Goal: Task Accomplishment & Management: Complete application form

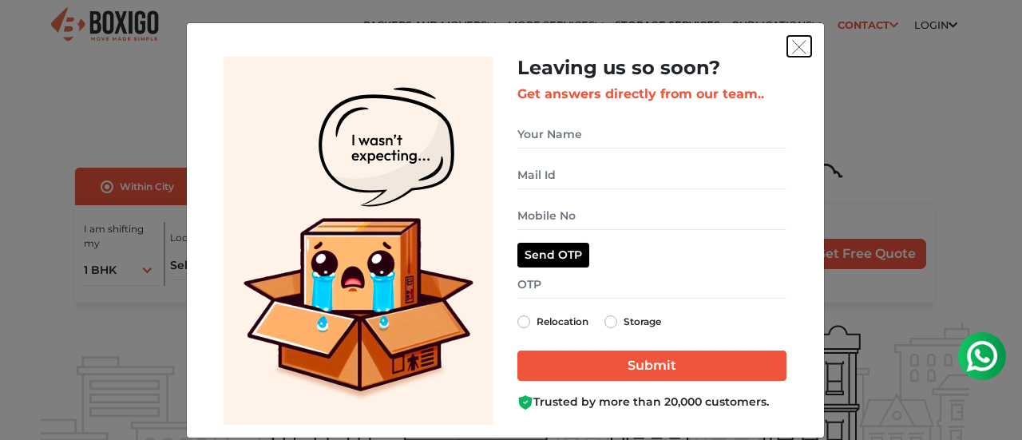
click at [793, 55] on button "get free quote dialog" at bounding box center [799, 46] width 24 height 21
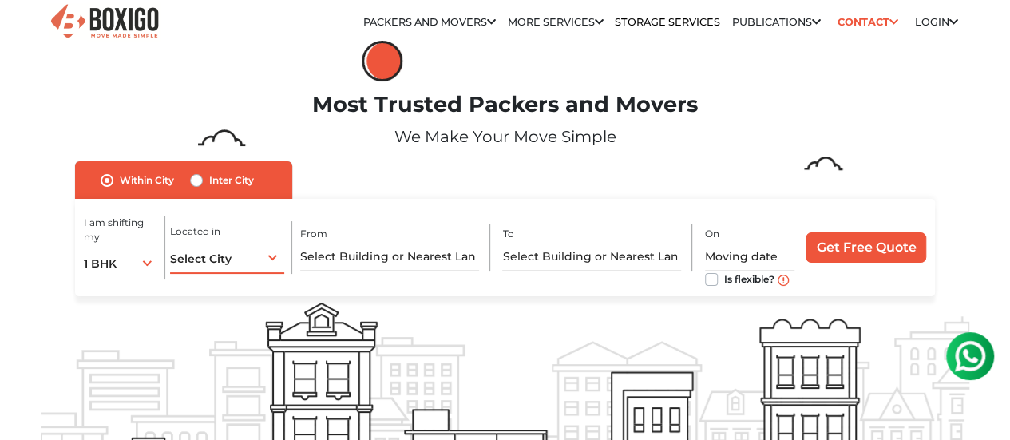
click at [226, 272] on div "Select City Select City [GEOGRAPHIC_DATA] [GEOGRAPHIC_DATA] [GEOGRAPHIC_DATA] […" at bounding box center [227, 257] width 114 height 34
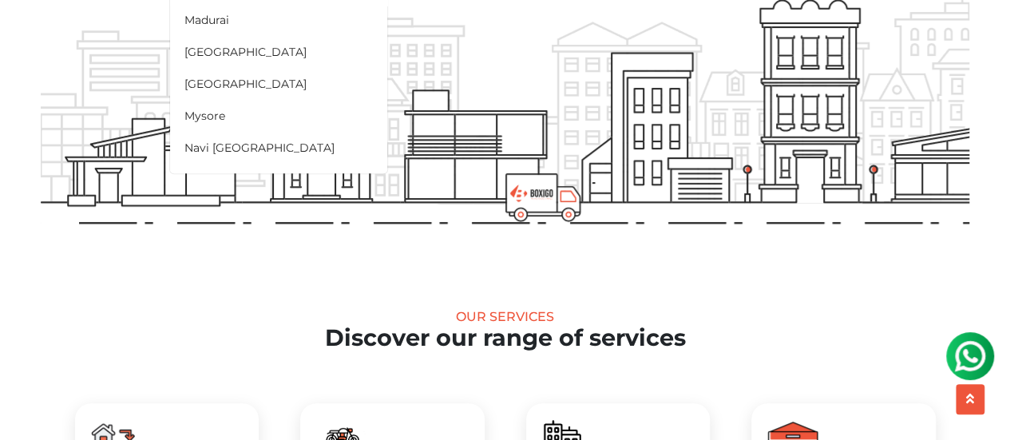
scroll to position [718, 0]
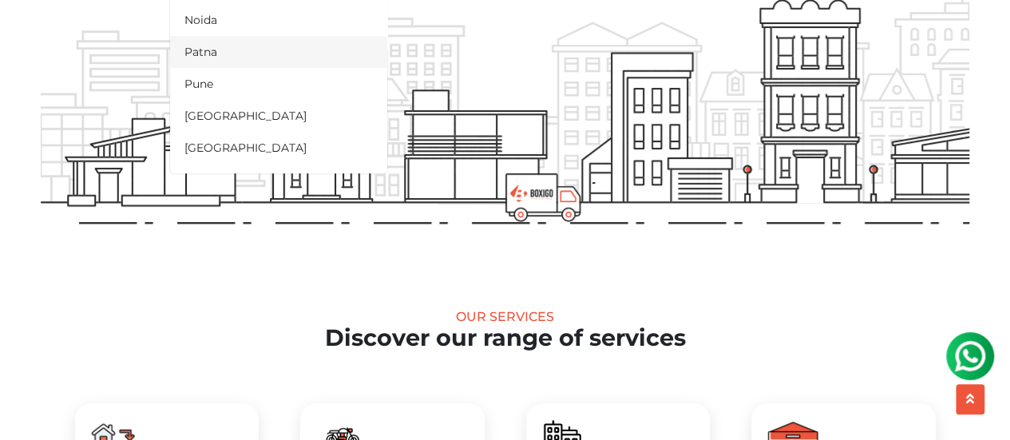
click at [239, 61] on li "Patna" at bounding box center [278, 52] width 217 height 32
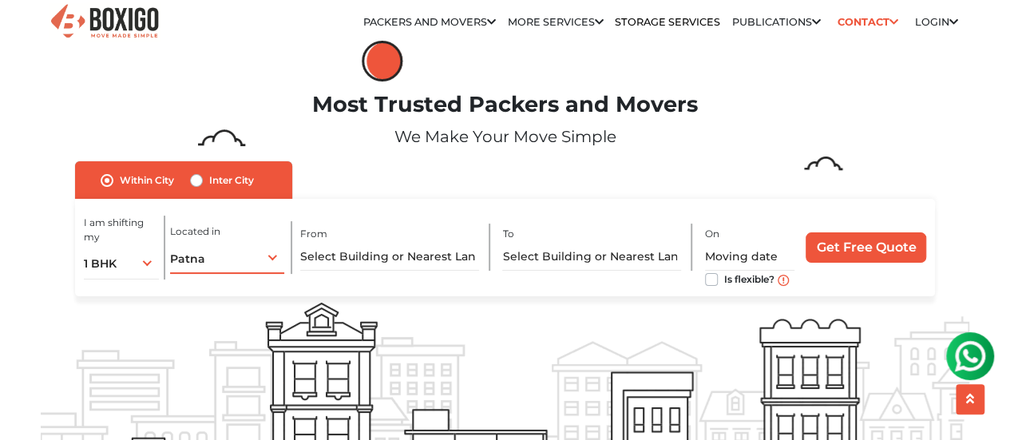
scroll to position [0, 0]
click at [99, 267] on span "1 BHK" at bounding box center [100, 263] width 33 height 14
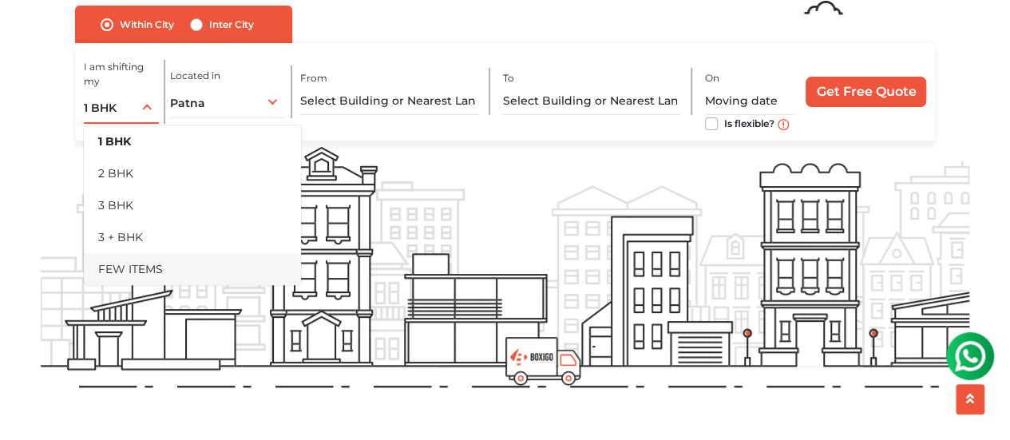
scroll to position [160, 0]
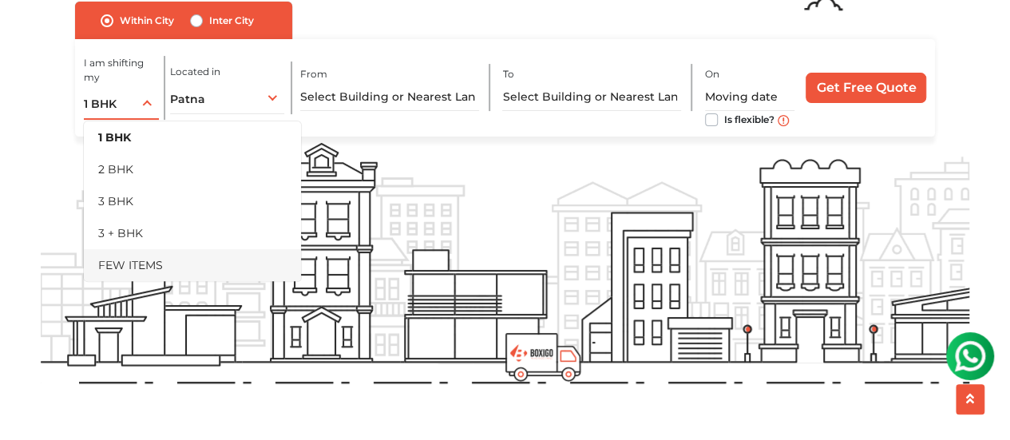
drag, startPoint x: 123, startPoint y: 266, endPoint x: 172, endPoint y: 259, distance: 49.1
click at [124, 266] on li "FEW ITEMS" at bounding box center [192, 265] width 217 height 32
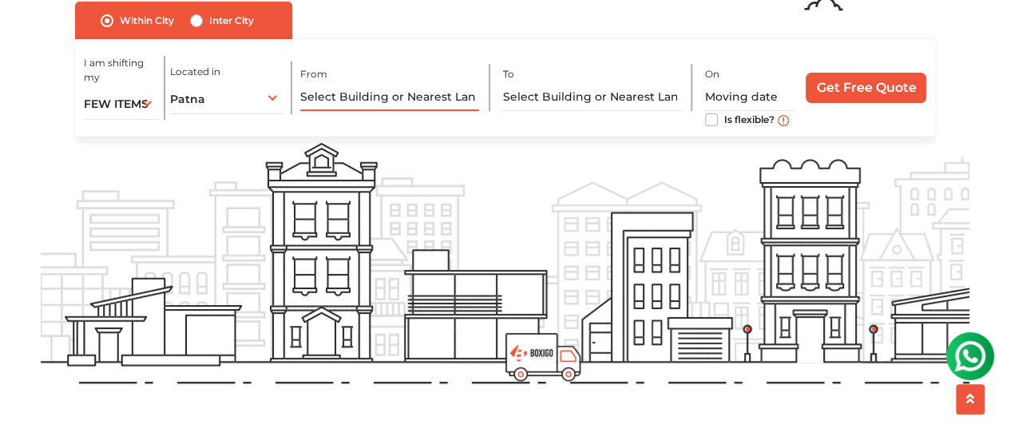
click at [385, 111] on input "text" at bounding box center [389, 97] width 178 height 28
click at [386, 101] on input "text" at bounding box center [389, 97] width 178 height 28
paste input "New [PERSON_NAME] Star Carrier Pvt Ltd"
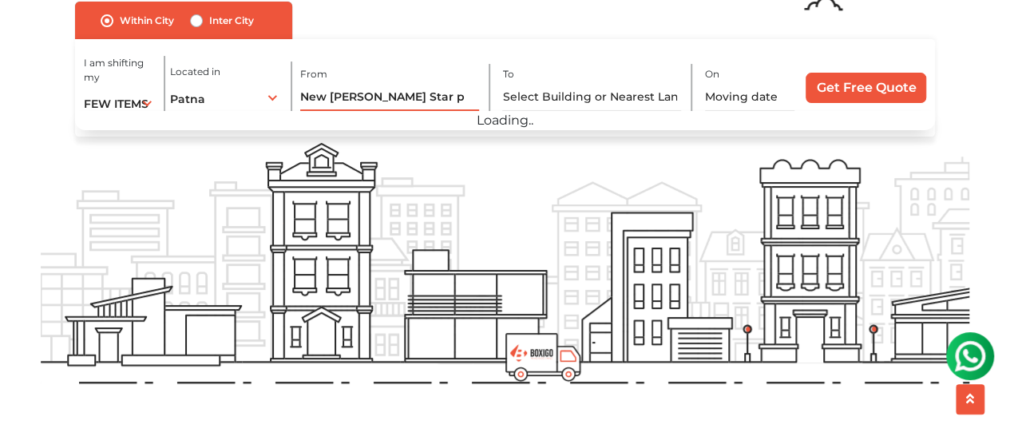
scroll to position [0, 0]
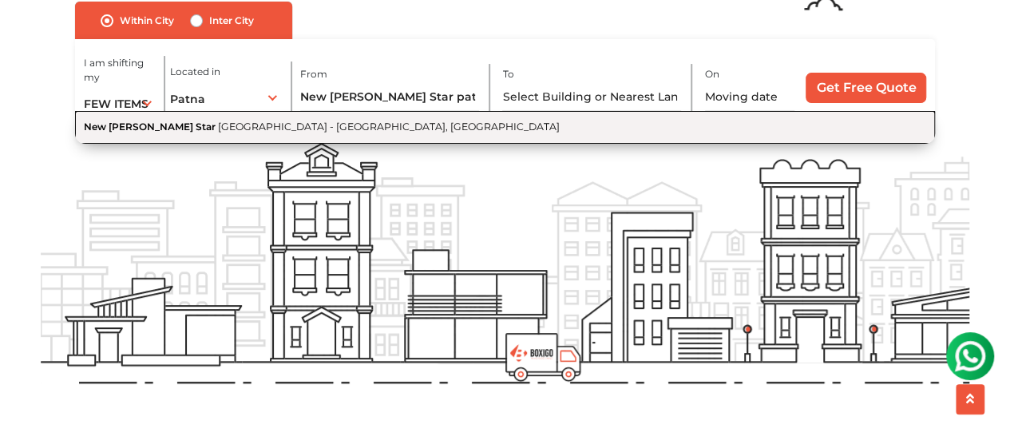
click at [381, 131] on span "[GEOGRAPHIC_DATA] - [GEOGRAPHIC_DATA], [GEOGRAPHIC_DATA]" at bounding box center [389, 127] width 342 height 12
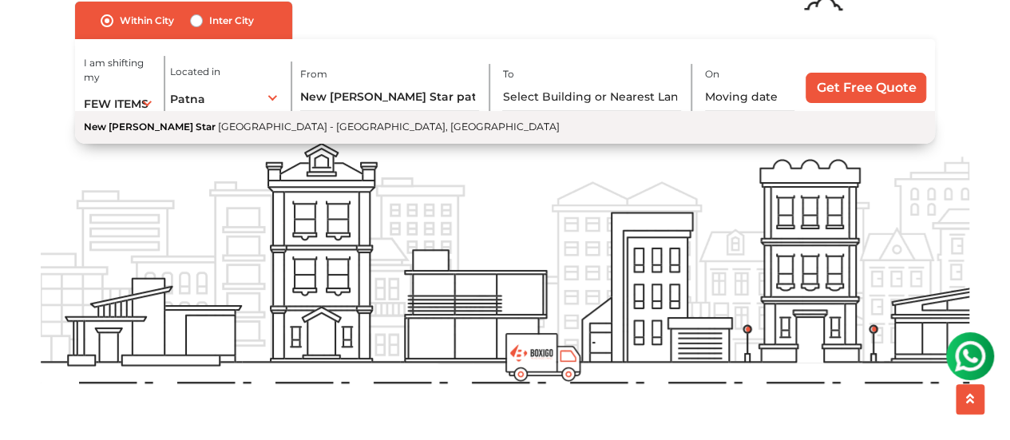
type input "[GEOGRAPHIC_DATA][PERSON_NAME] - [GEOGRAPHIC_DATA], [GEOGRAPHIC_DATA]"
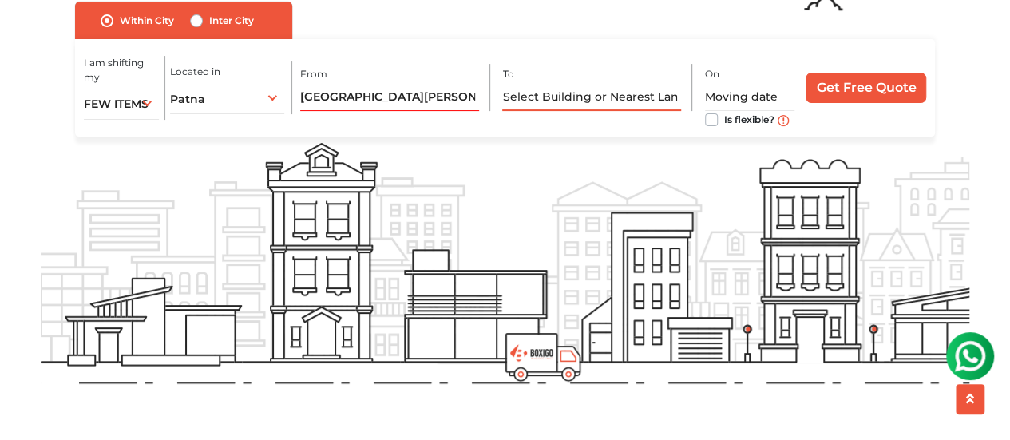
click at [583, 102] on input "text" at bounding box center [591, 97] width 178 height 28
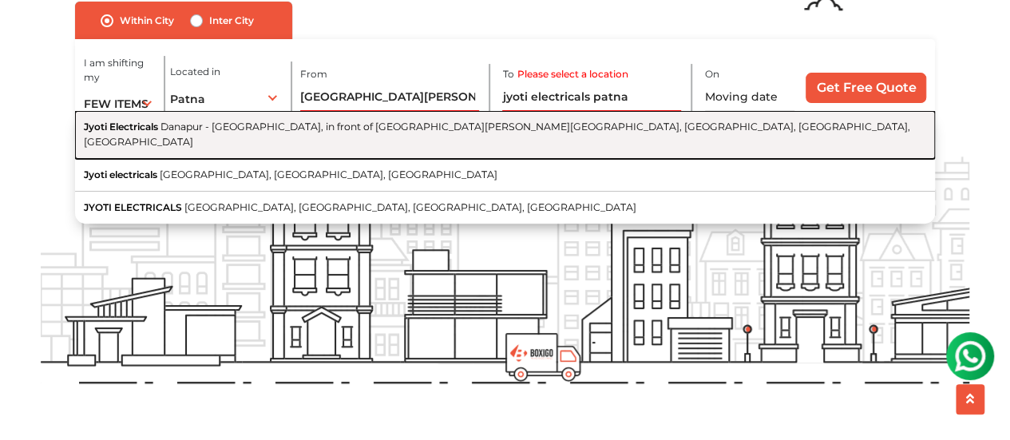
click at [318, 132] on span "Danapur - [GEOGRAPHIC_DATA], in front of [GEOGRAPHIC_DATA][PERSON_NAME][GEOGRAP…" at bounding box center [497, 134] width 826 height 27
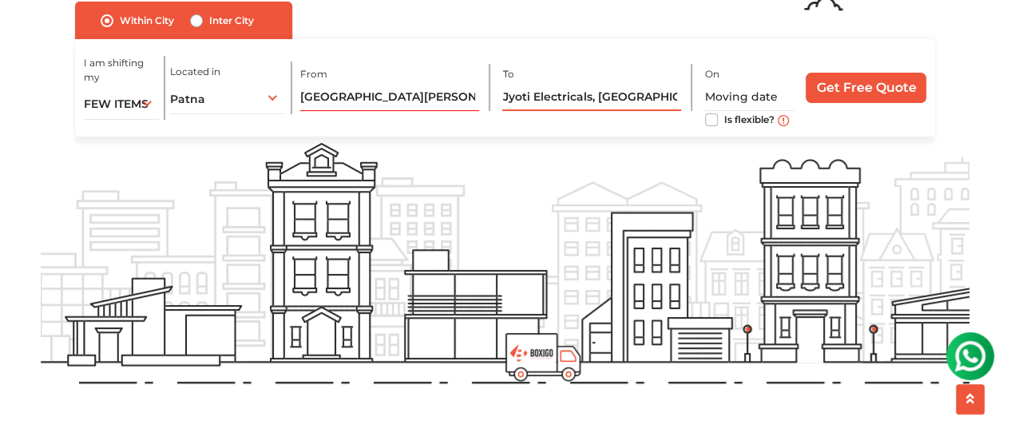
click at [611, 110] on input "Jyoti Electricals, [GEOGRAPHIC_DATA] - [GEOGRAPHIC_DATA], in front of [GEOGRAPH…" at bounding box center [591, 97] width 178 height 28
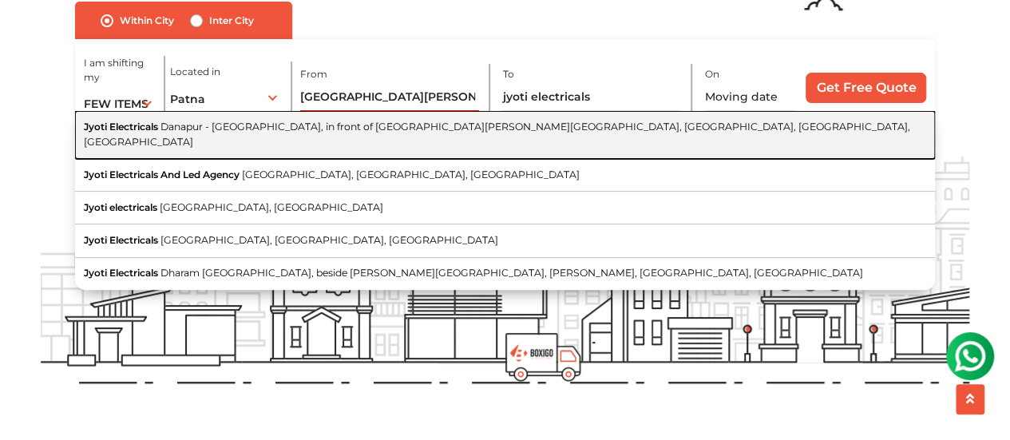
click at [425, 132] on span "Danapur - [GEOGRAPHIC_DATA], in front of [GEOGRAPHIC_DATA][PERSON_NAME][GEOGRAP…" at bounding box center [497, 134] width 826 height 27
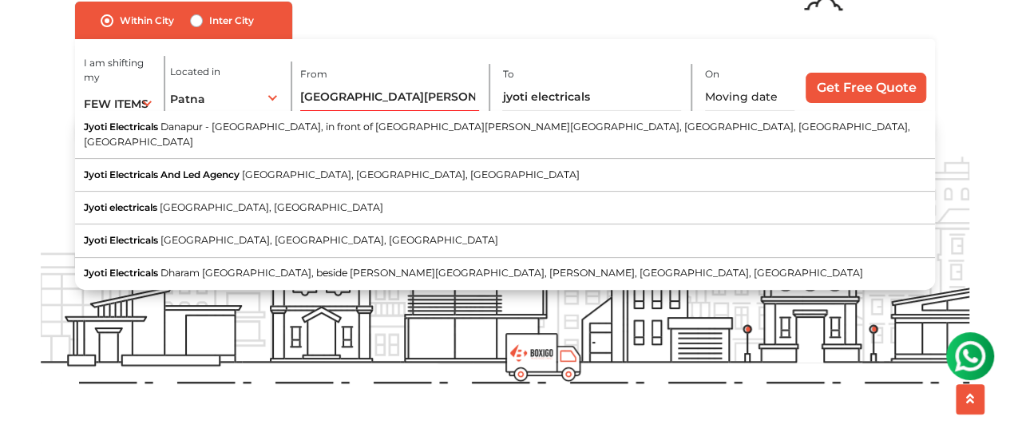
type input "Jyoti Electricals, [GEOGRAPHIC_DATA] - [GEOGRAPHIC_DATA], in front of [GEOGRAPH…"
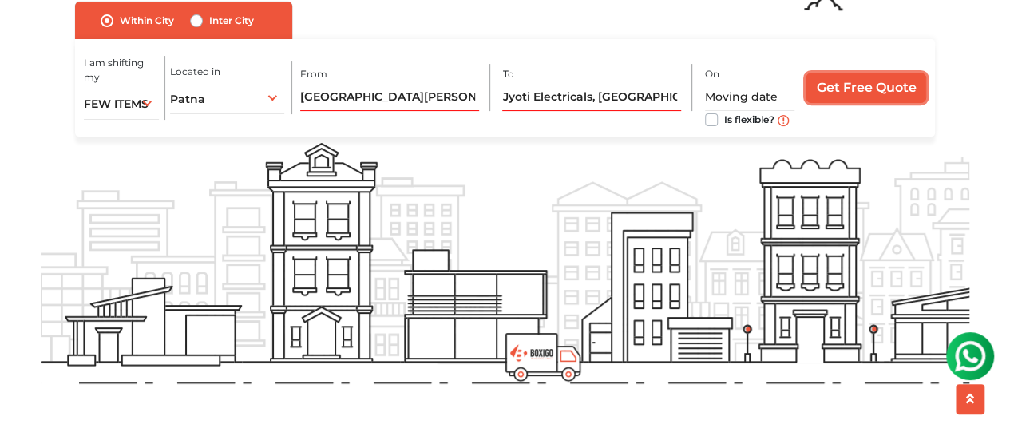
click at [871, 87] on input "Get Free Quote" at bounding box center [865, 88] width 121 height 30
